Goal: Information Seeking & Learning: Learn about a topic

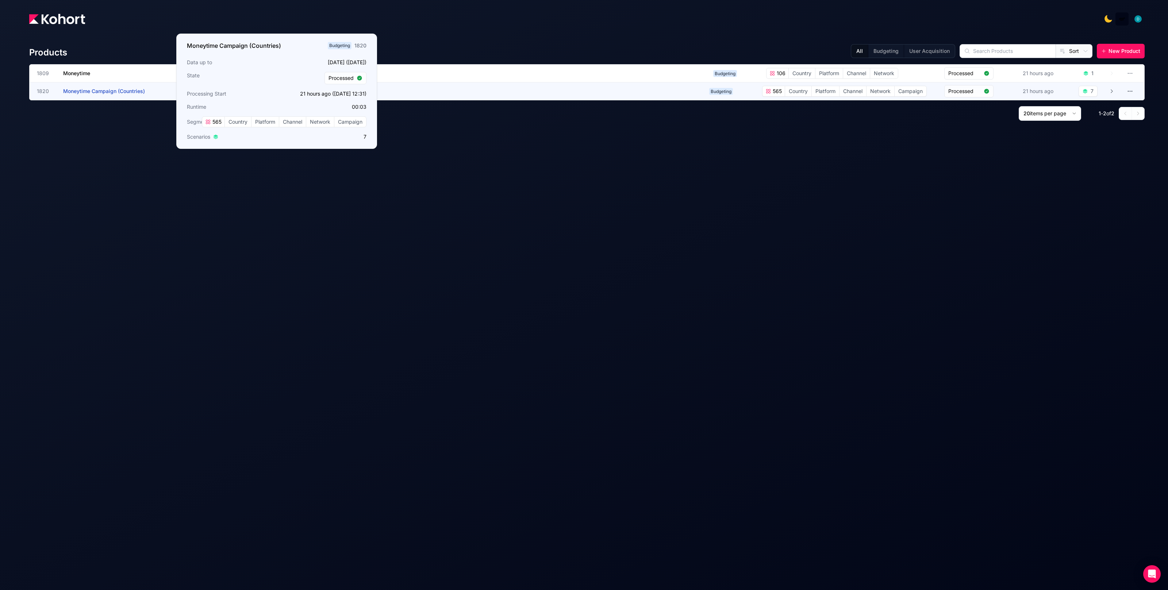
click at [116, 90] on span "Moneytime Campaign (Countries)" at bounding box center [104, 91] width 82 height 6
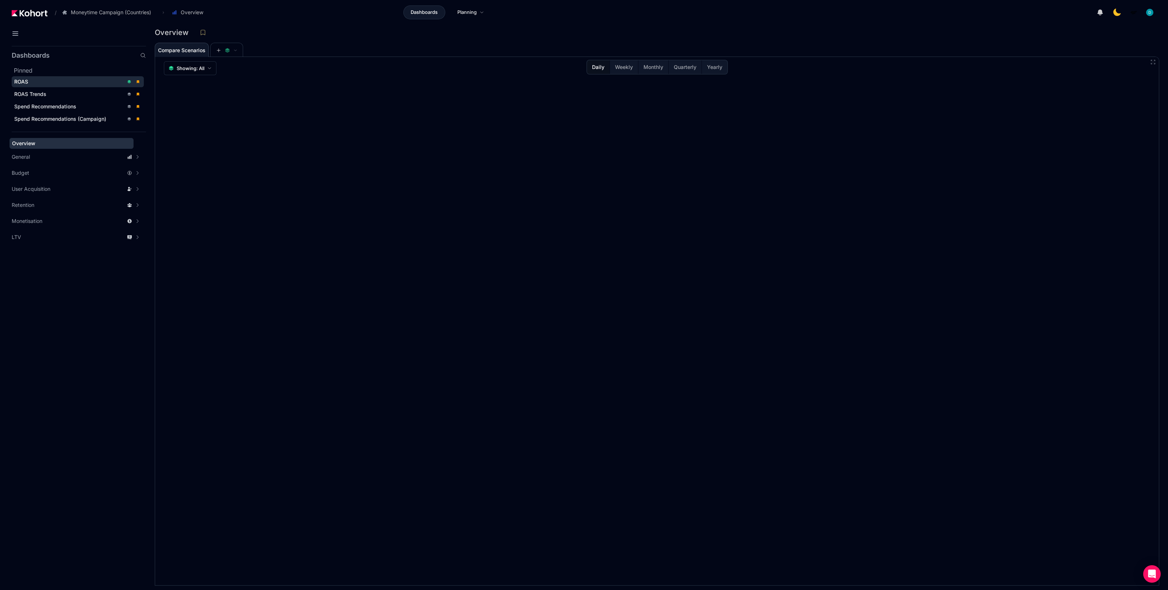
click at [35, 82] on div "ROAS" at bounding box center [68, 81] width 109 height 7
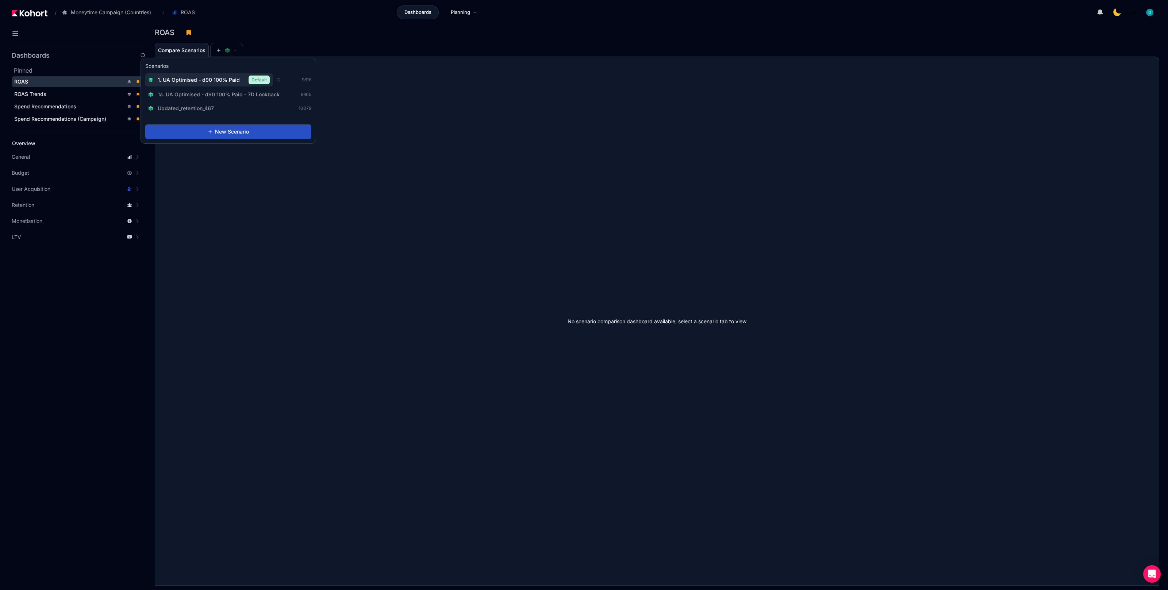
click at [217, 79] on span "1. UA Optimised - d90 100% Paid" at bounding box center [199, 79] width 82 height 7
